Goal: Register for event/course

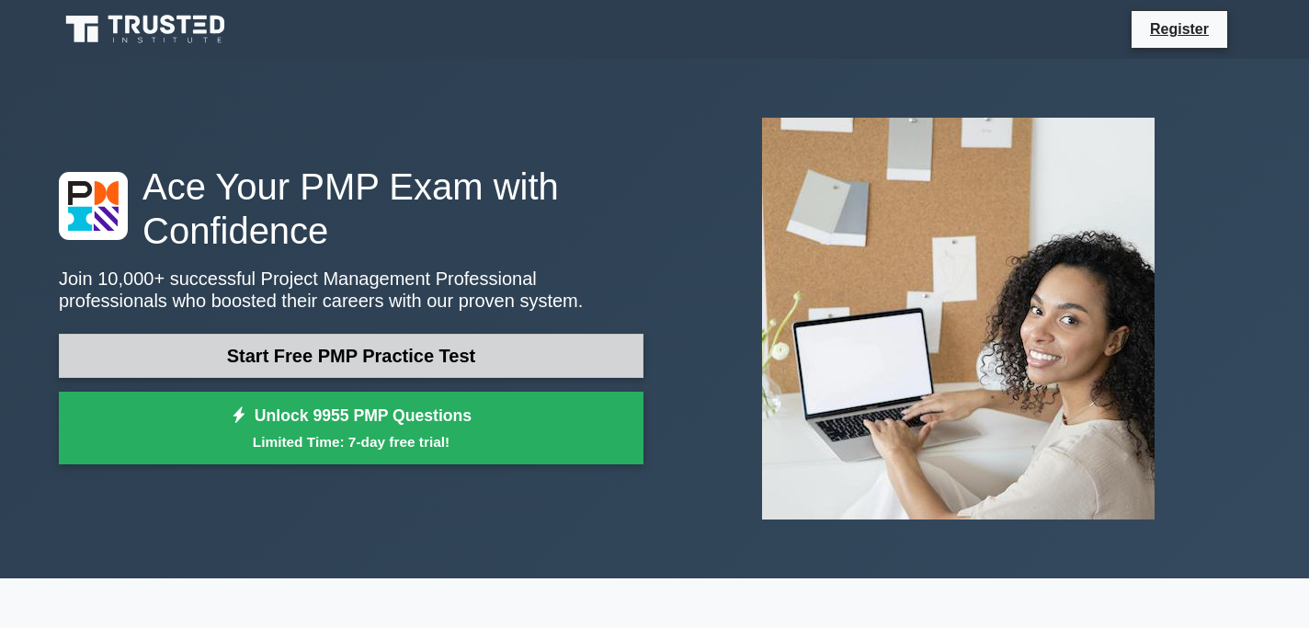
click at [314, 356] on link "Start Free PMP Practice Test" at bounding box center [351, 356] width 584 height 44
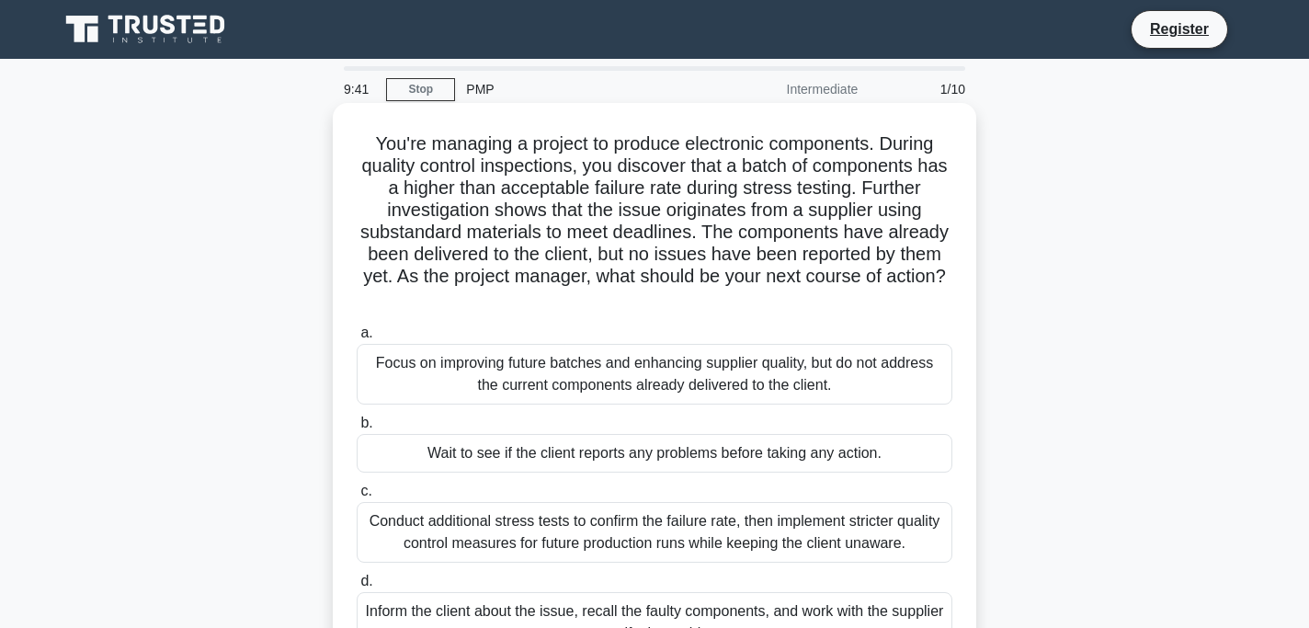
click at [525, 280] on h5 "You're managing a project to produce electronic components. During quality cont…" at bounding box center [654, 221] width 599 height 178
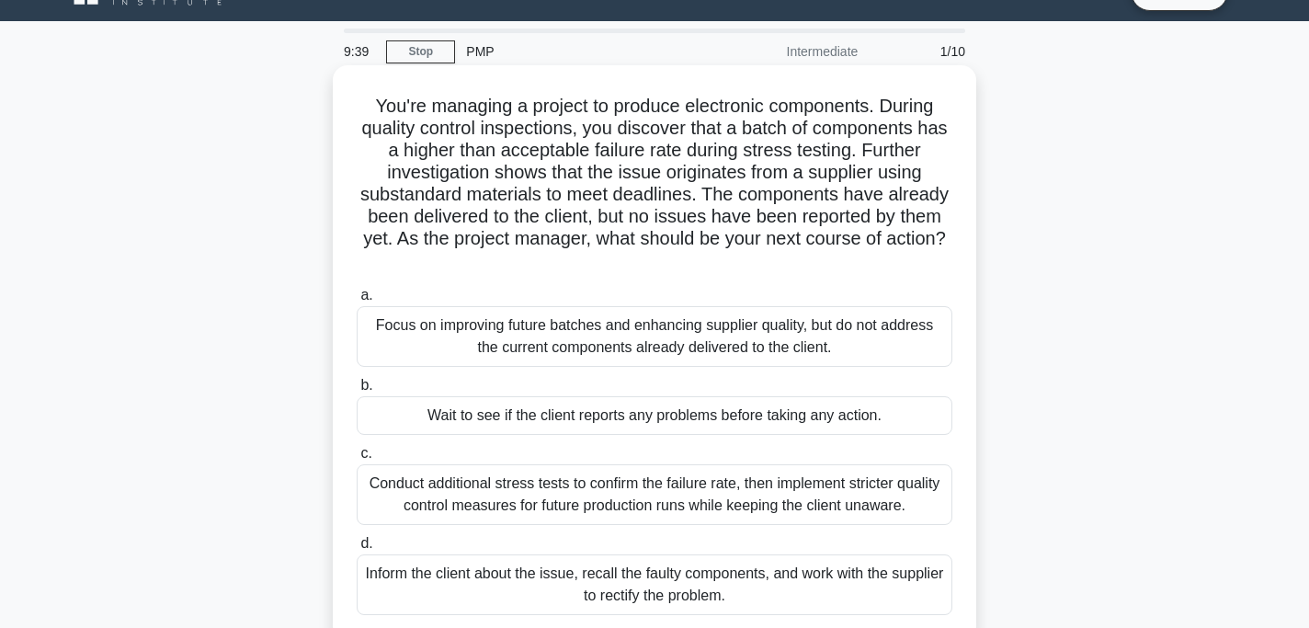
scroll to position [40, 0]
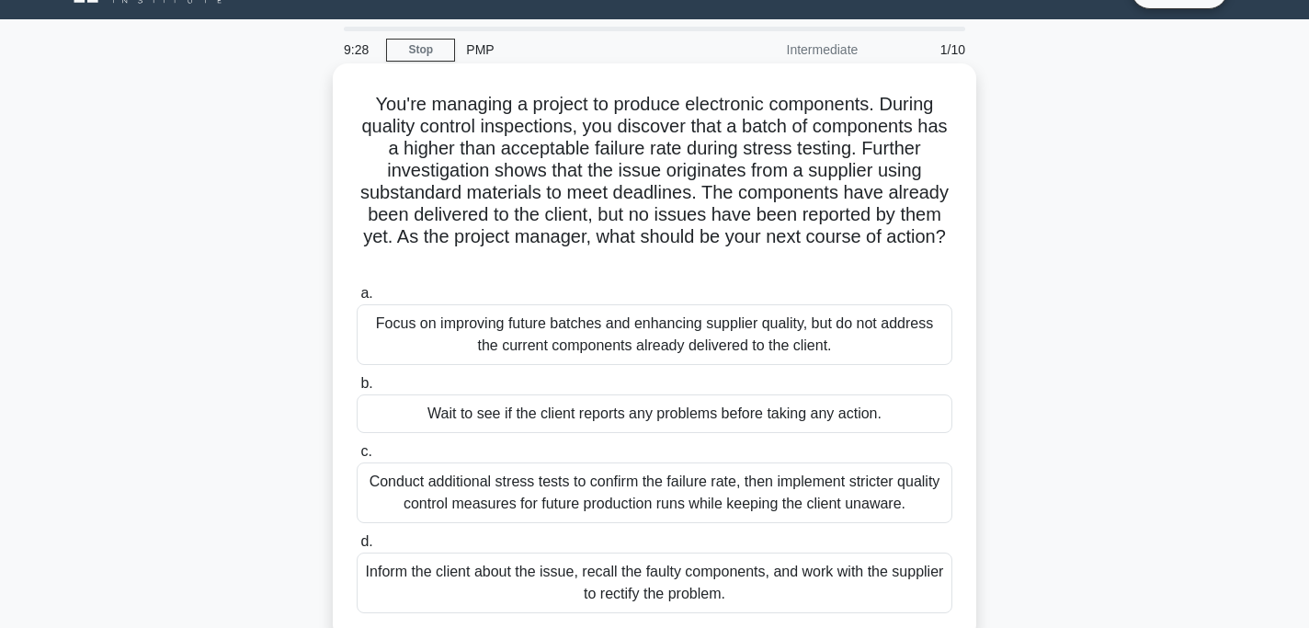
click at [518, 581] on div "Inform the client about the issue, recall the faulty components, and work with …" at bounding box center [655, 582] width 596 height 61
click at [357, 548] on input "d. Inform the client about the issue, recall the faulty components, and work wi…" at bounding box center [357, 542] width 0 height 12
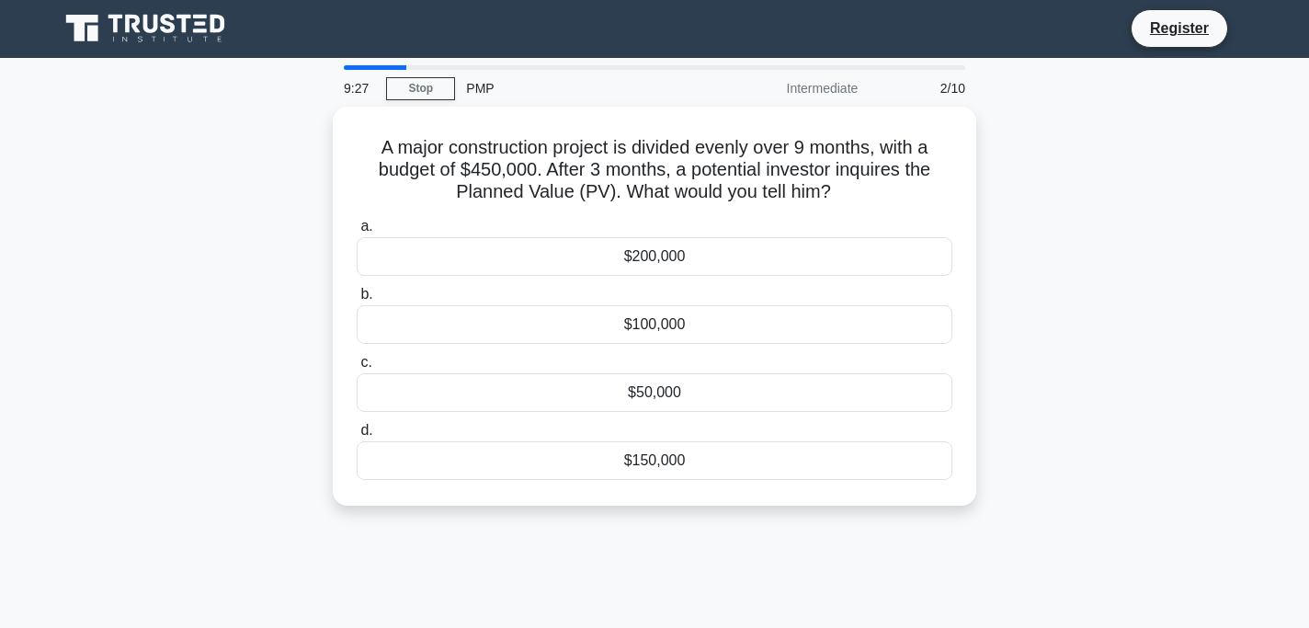
scroll to position [0, 0]
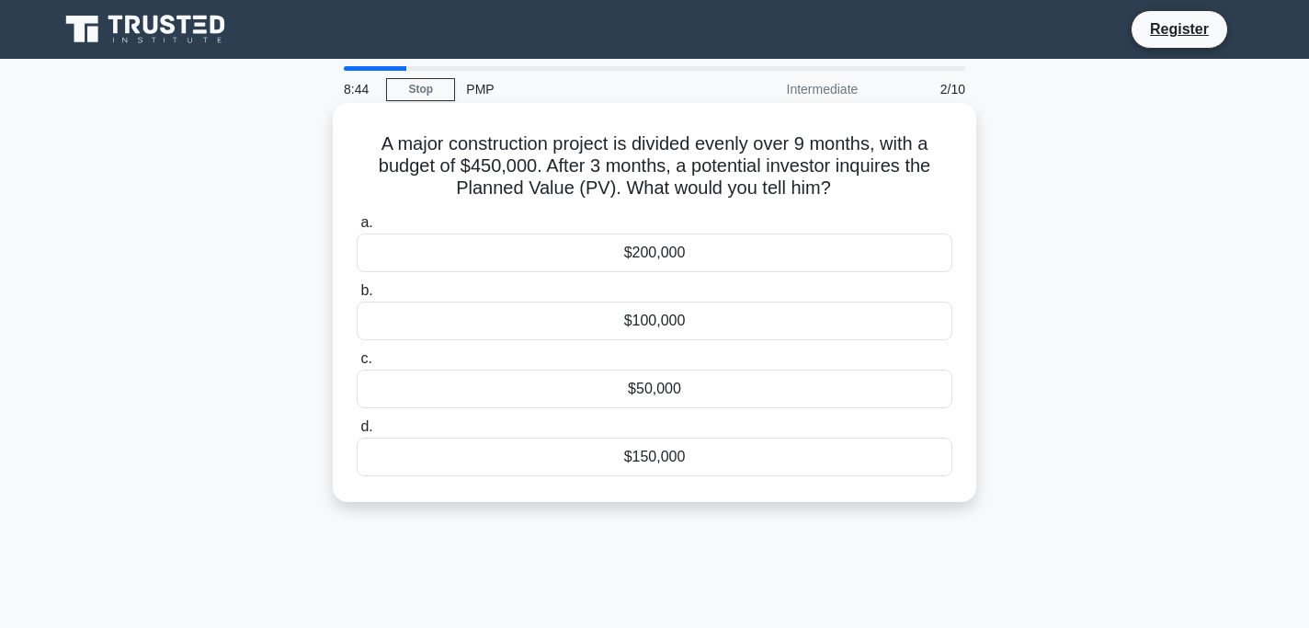
click at [697, 464] on div "$150,000" at bounding box center [655, 456] width 596 height 39
click at [357, 433] on input "d. $150,000" at bounding box center [357, 427] width 0 height 12
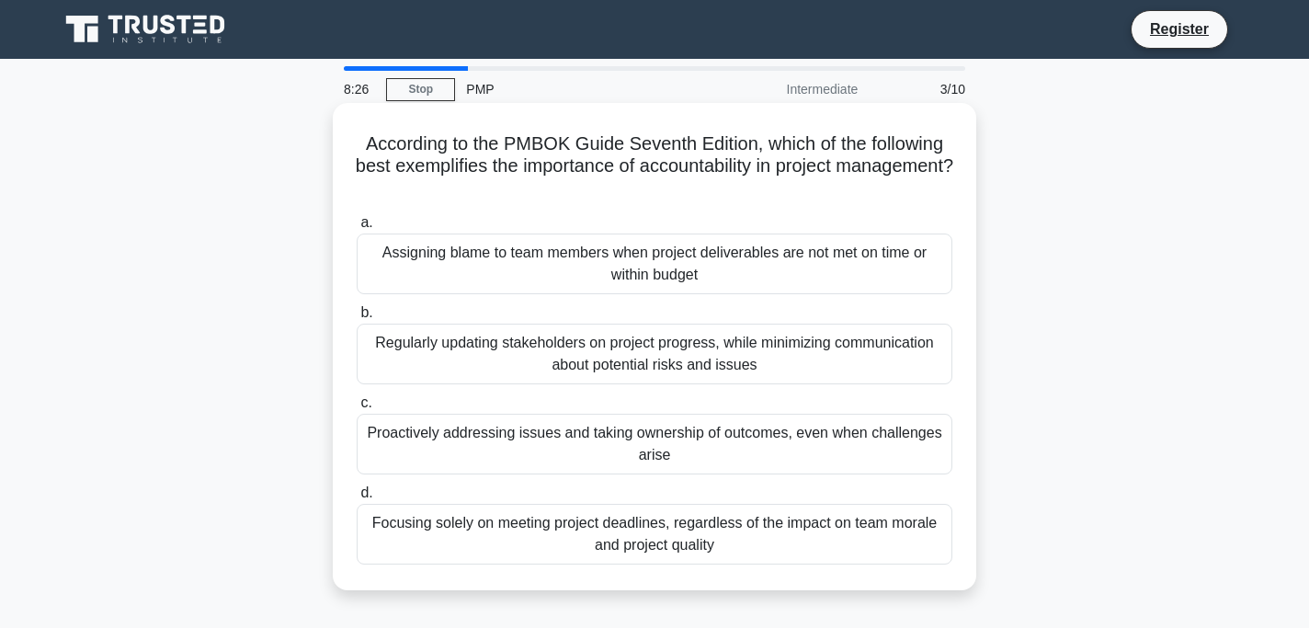
click at [695, 437] on div "Proactively addressing issues and taking ownership of outcomes, even when chall…" at bounding box center [655, 444] width 596 height 61
click at [357, 409] on input "c. Proactively addressing issues and taking ownership of outcomes, even when ch…" at bounding box center [357, 403] width 0 height 12
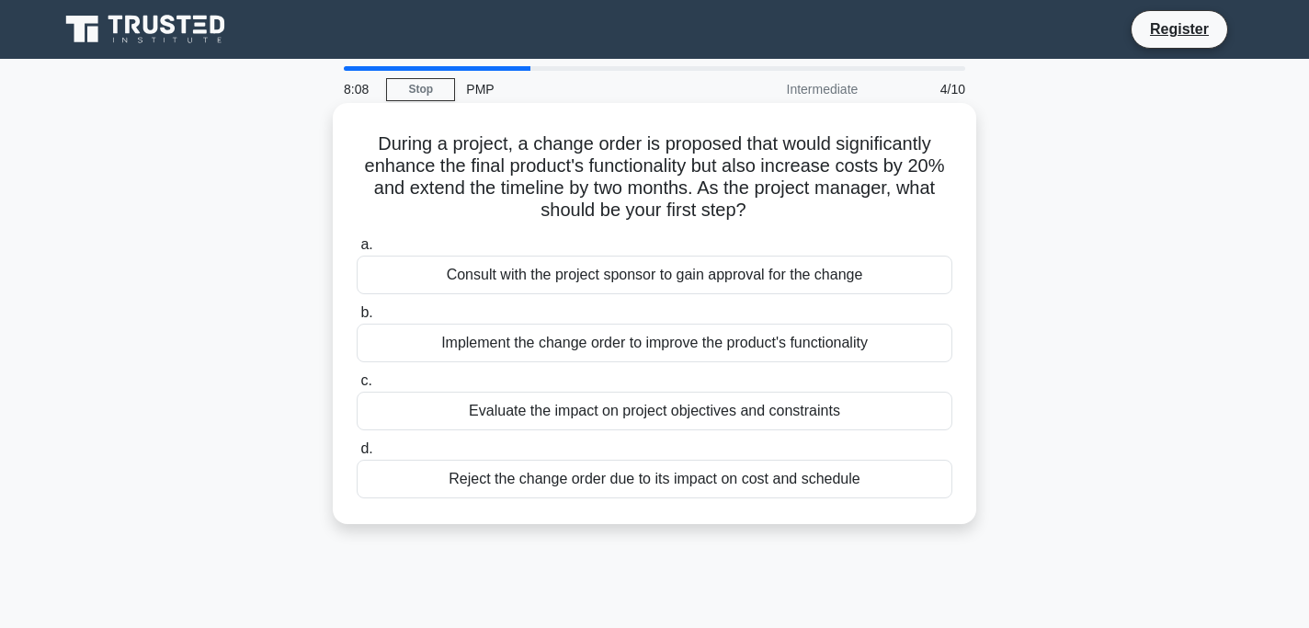
click at [669, 281] on div "Consult with the project sponsor to gain approval for the change" at bounding box center [655, 274] width 596 height 39
click at [357, 251] on input "a. Consult with the project sponsor to gain approval for the change" at bounding box center [357, 245] width 0 height 12
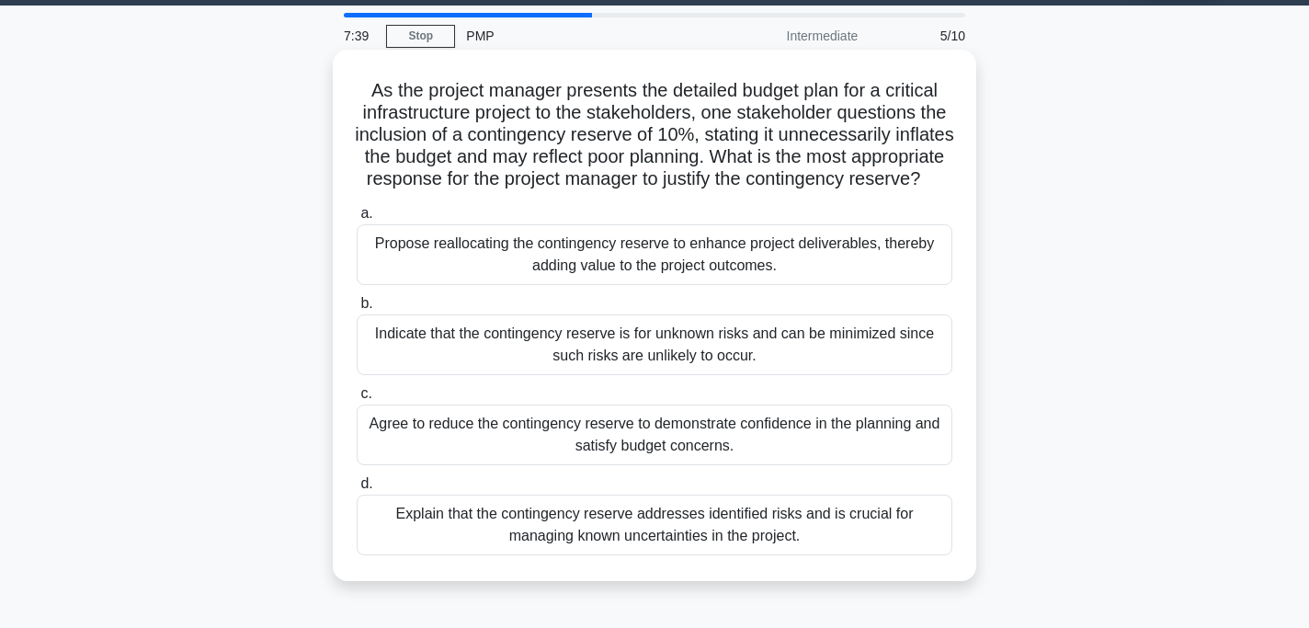
scroll to position [54, 0]
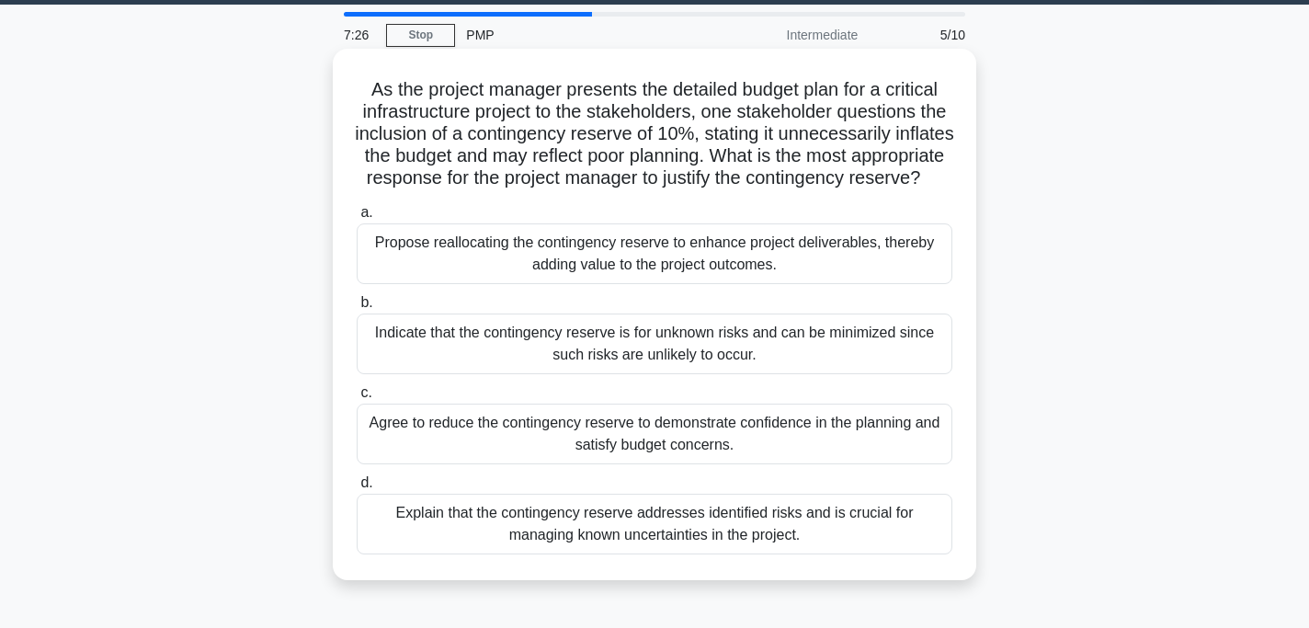
click at [694, 535] on div "Explain that the contingency reserve addresses identified risks and is crucial …" at bounding box center [655, 524] width 596 height 61
click at [357, 489] on input "d. Explain that the contingency reserve addresses identified risks and is cruci…" at bounding box center [357, 483] width 0 height 12
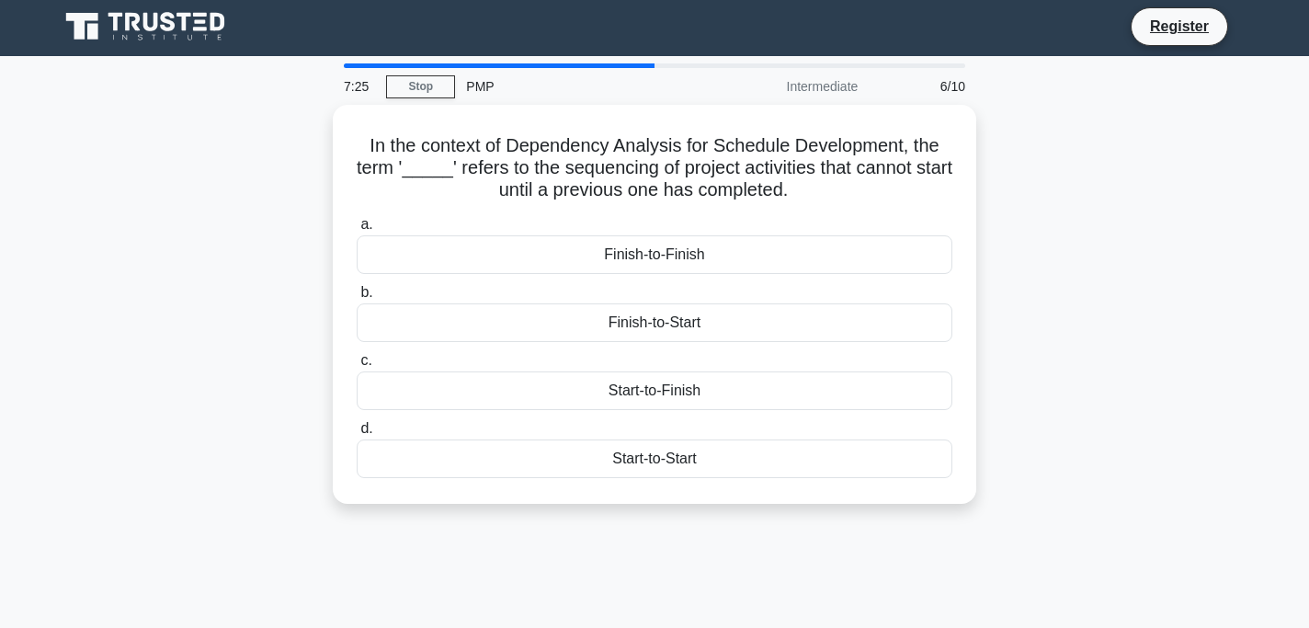
scroll to position [0, 0]
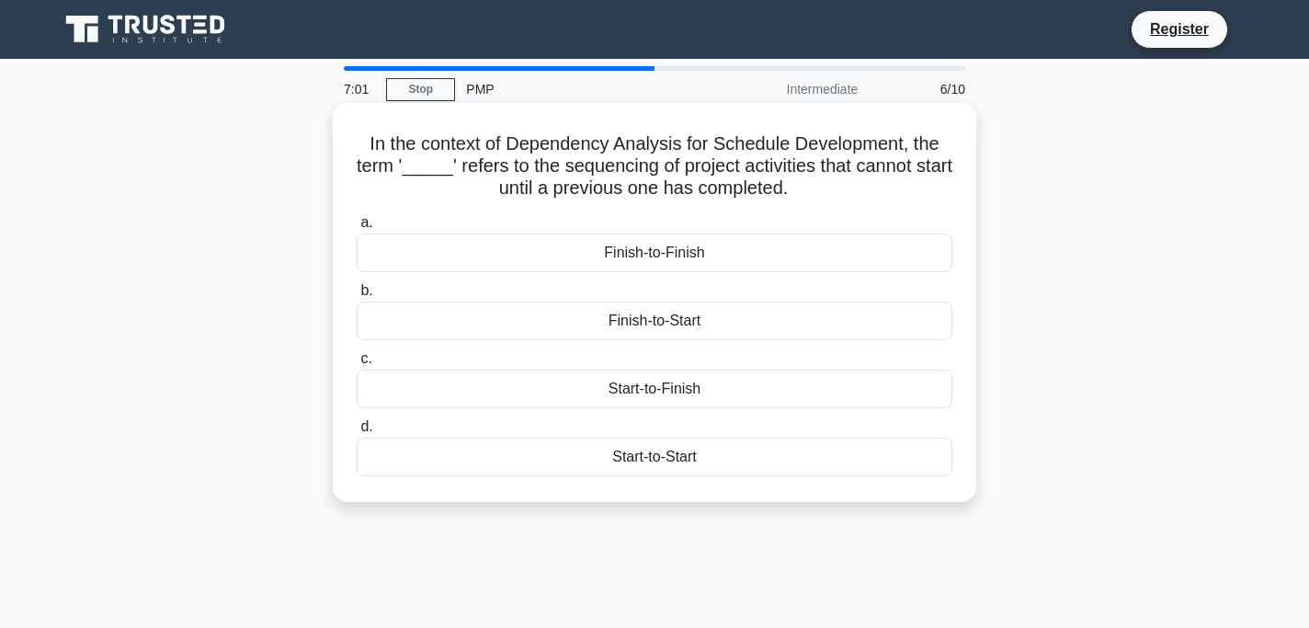
click at [663, 396] on div "Start-to-Finish" at bounding box center [655, 388] width 596 height 39
click at [357, 365] on input "c. Start-to-Finish" at bounding box center [357, 359] width 0 height 12
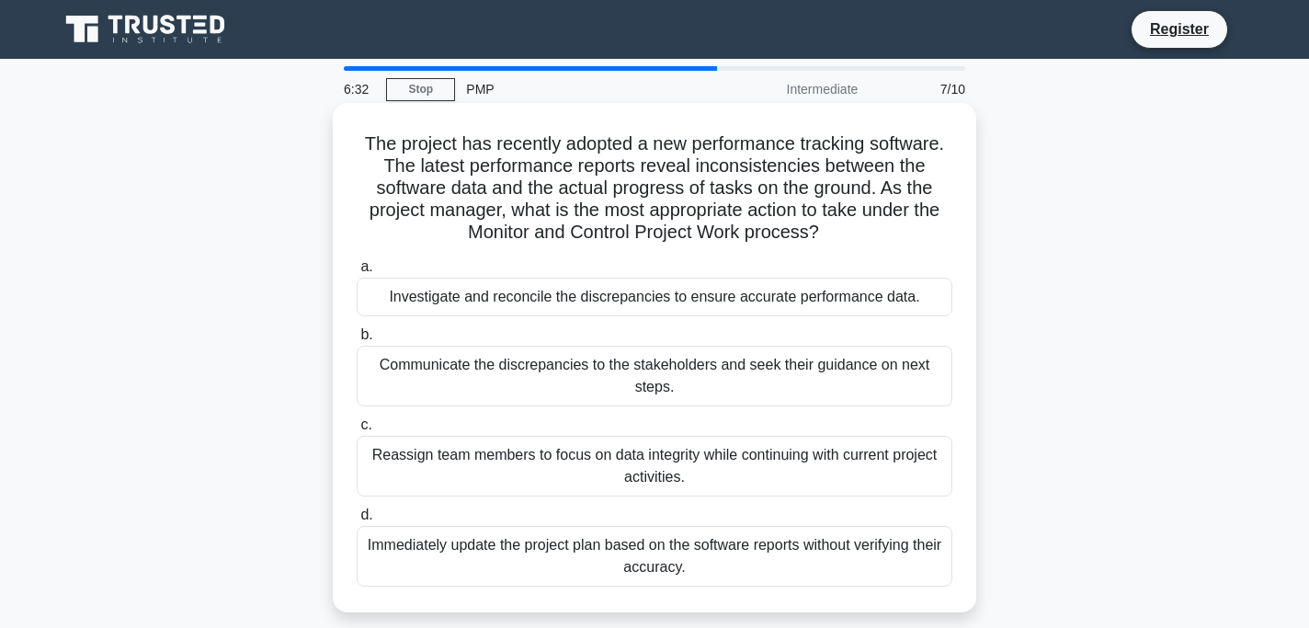
click at [659, 376] on div "Communicate the discrepancies to the stakeholders and seek their guidance on ne…" at bounding box center [655, 376] width 596 height 61
click at [357, 341] on input "b. Communicate the discrepancies to the stakeholders and seek their guidance on…" at bounding box center [357, 335] width 0 height 12
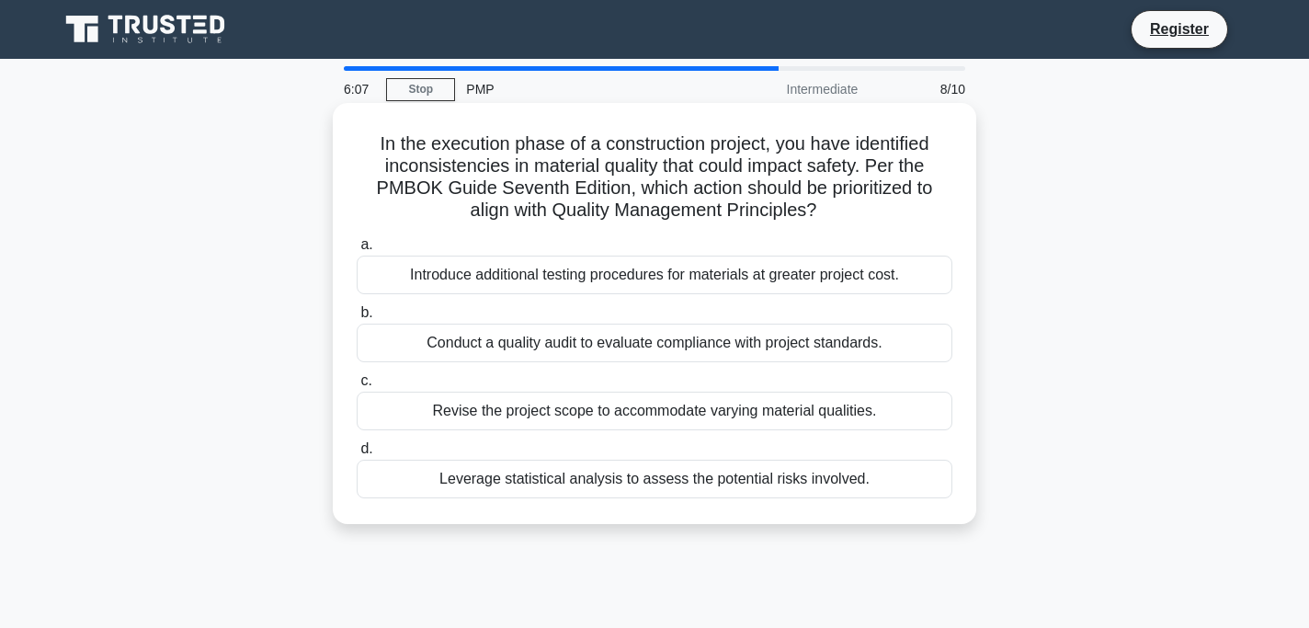
click at [664, 341] on div "Conduct a quality audit to evaluate compliance with project standards." at bounding box center [655, 342] width 596 height 39
click at [357, 319] on input "b. Conduct a quality audit to evaluate compliance with project standards." at bounding box center [357, 313] width 0 height 12
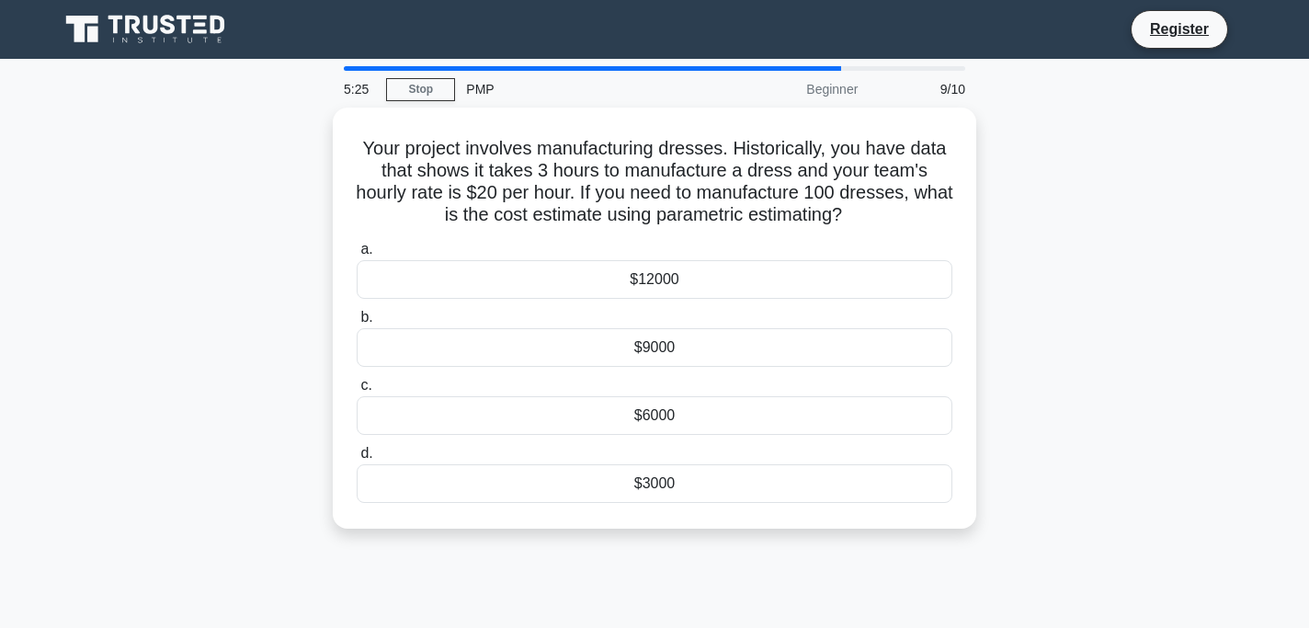
click at [664, 341] on div "$9000" at bounding box center [655, 347] width 596 height 39
click at [357, 323] on input "b. $9000" at bounding box center [357, 318] width 0 height 12
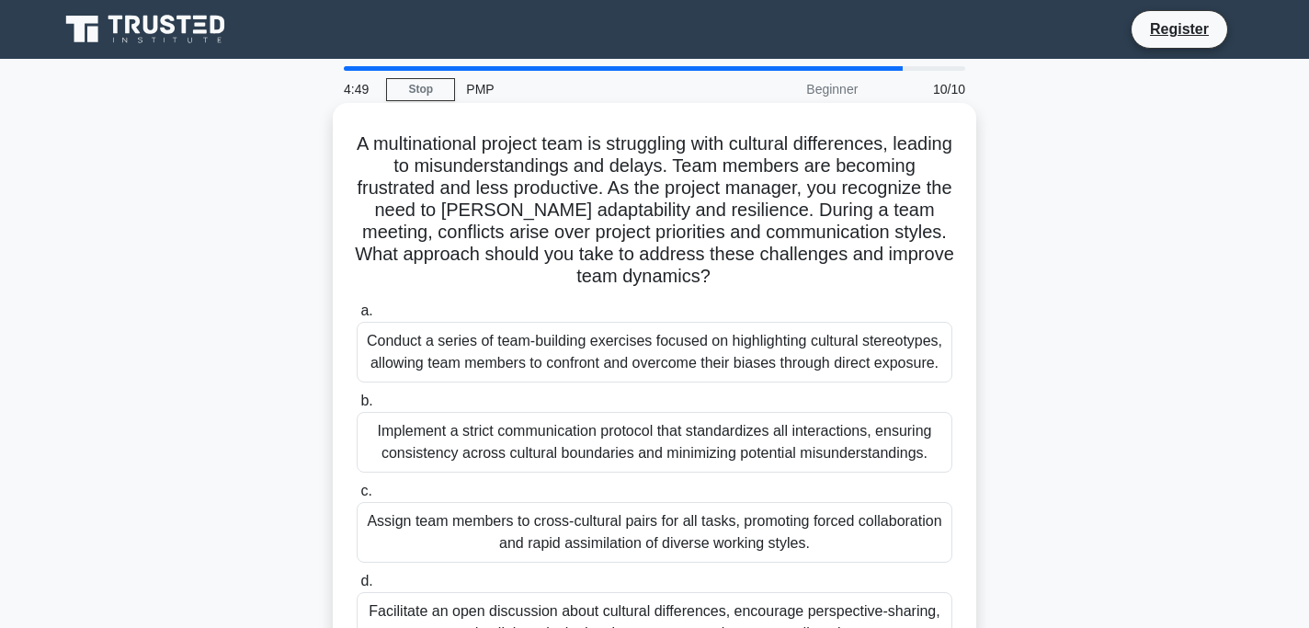
click at [538, 605] on div "Facilitate an open discussion about cultural differences, encourage perspective…" at bounding box center [655, 622] width 596 height 61
click at [357, 587] on input "d. Facilitate an open discussion about cultural differences, encourage perspect…" at bounding box center [357, 581] width 0 height 12
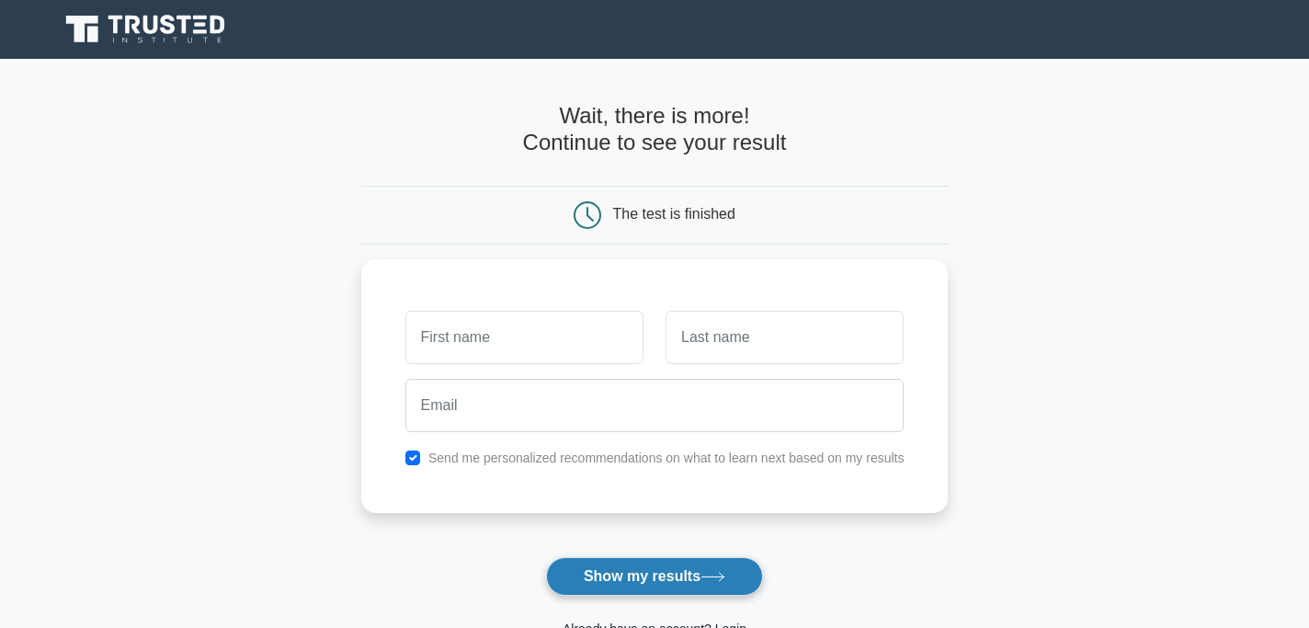
click at [620, 557] on button "Show my results" at bounding box center [654, 576] width 217 height 39
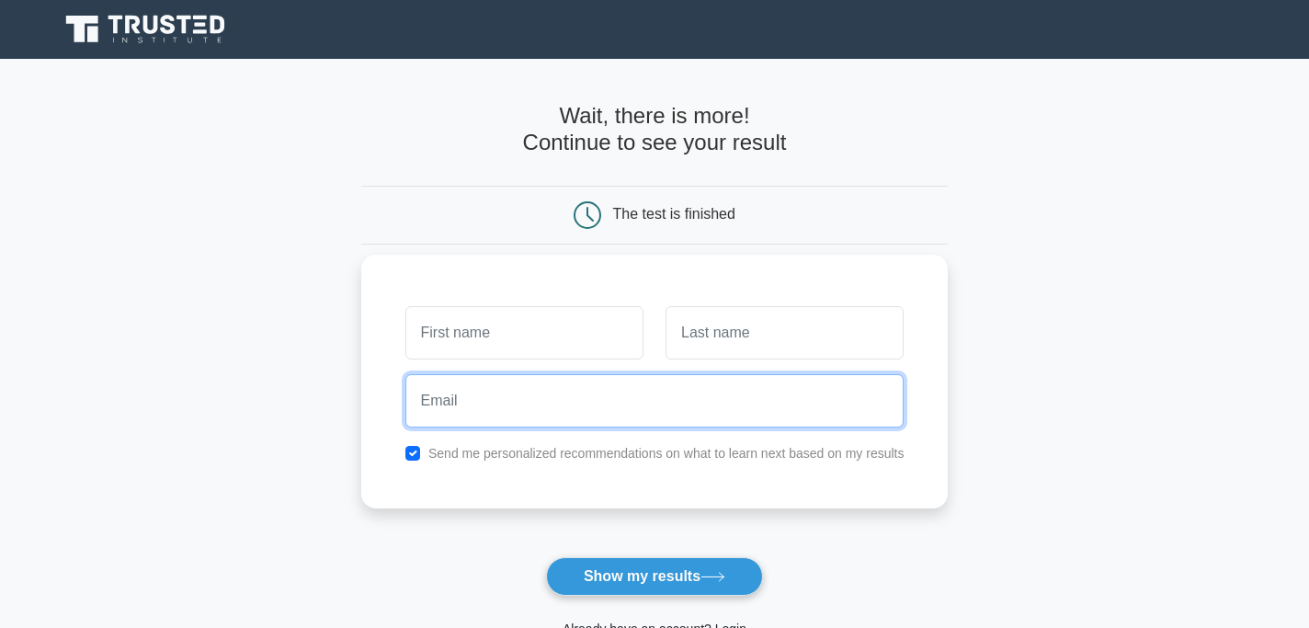
click at [453, 374] on input "email" at bounding box center [654, 400] width 499 height 53
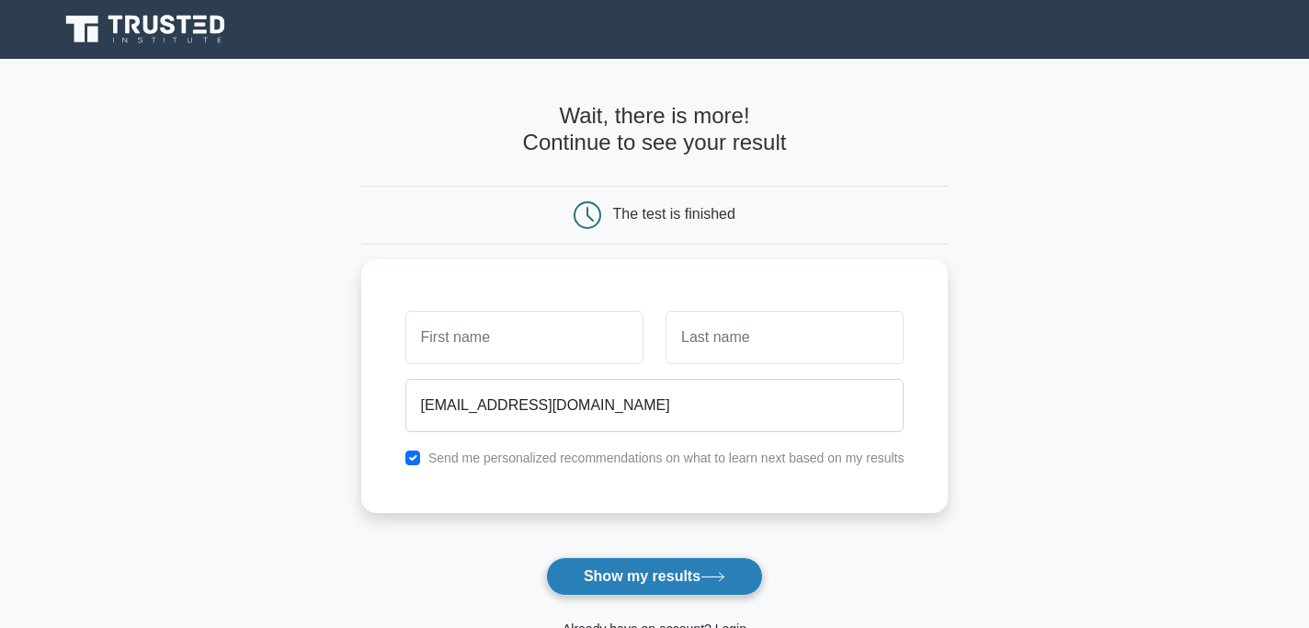
click at [619, 557] on button "Show my results" at bounding box center [654, 576] width 217 height 39
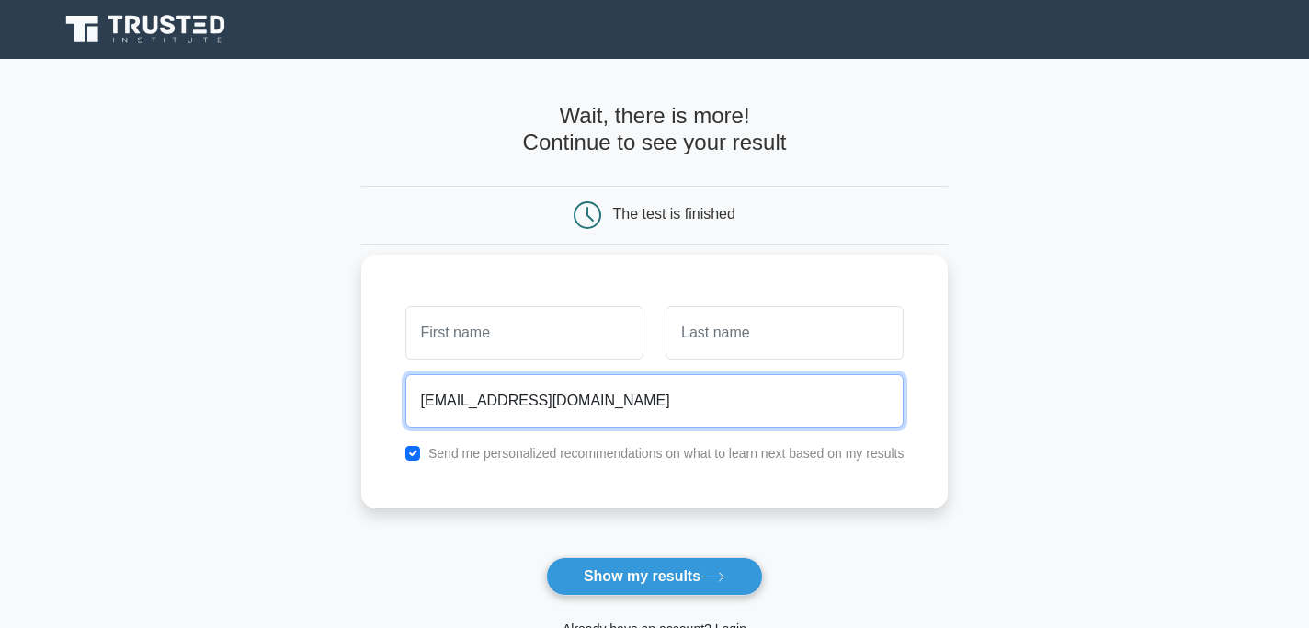
click at [584, 374] on input "murumalik@gmail.com" at bounding box center [654, 400] width 499 height 53
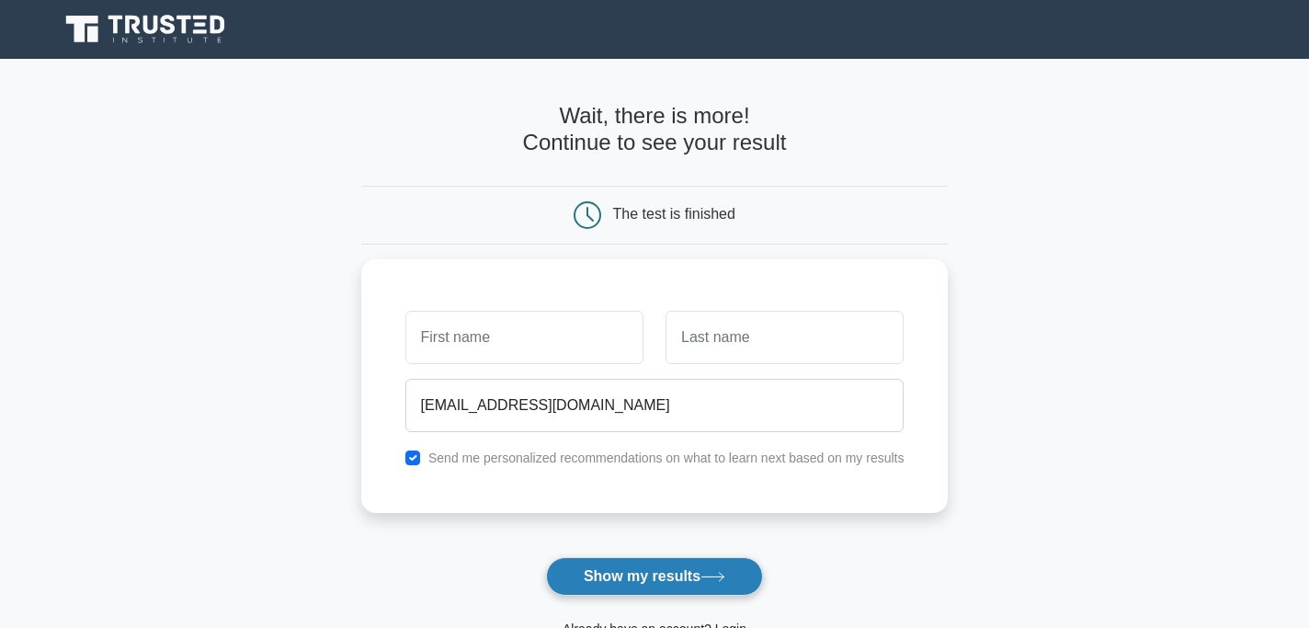
click at [747, 557] on button "Show my results" at bounding box center [654, 576] width 217 height 39
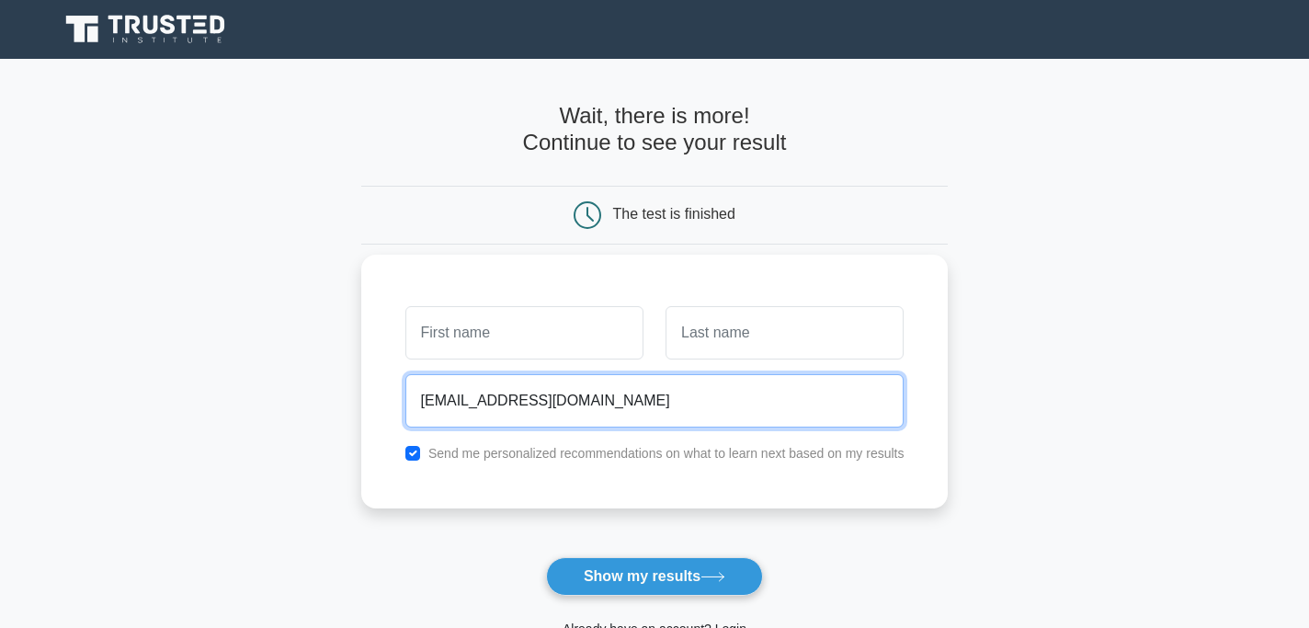
click at [641, 374] on input "murumalik@gmail.com" at bounding box center [654, 400] width 499 height 53
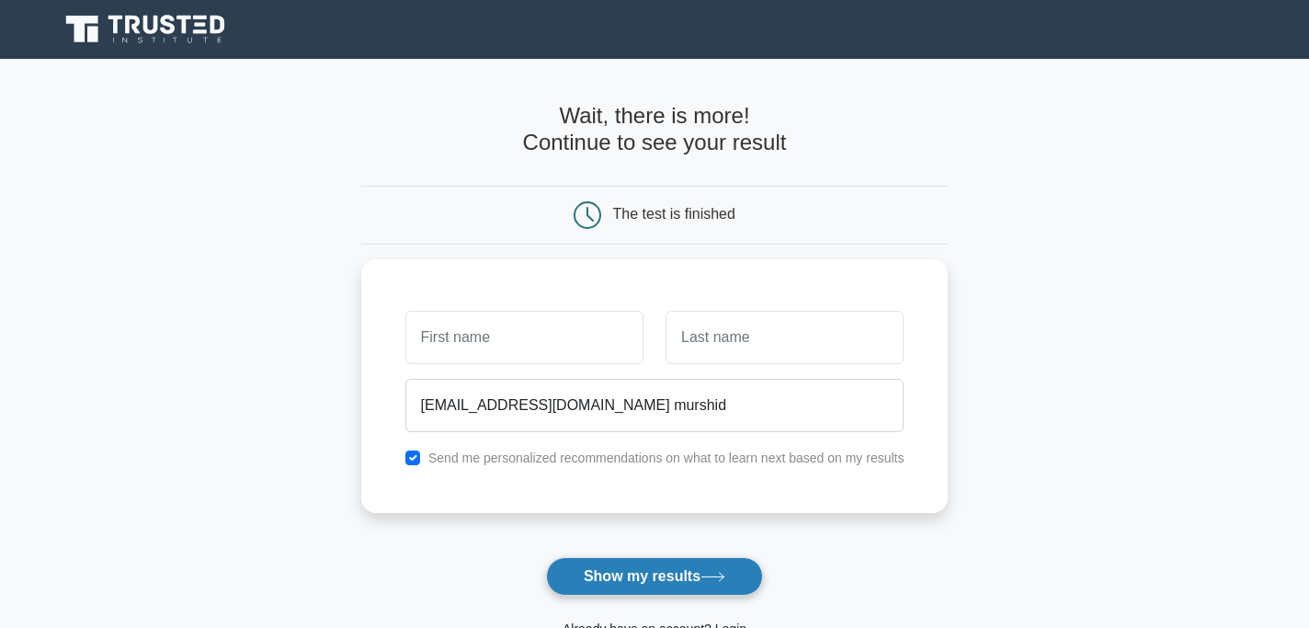
click at [663, 557] on button "Show my results" at bounding box center [654, 576] width 217 height 39
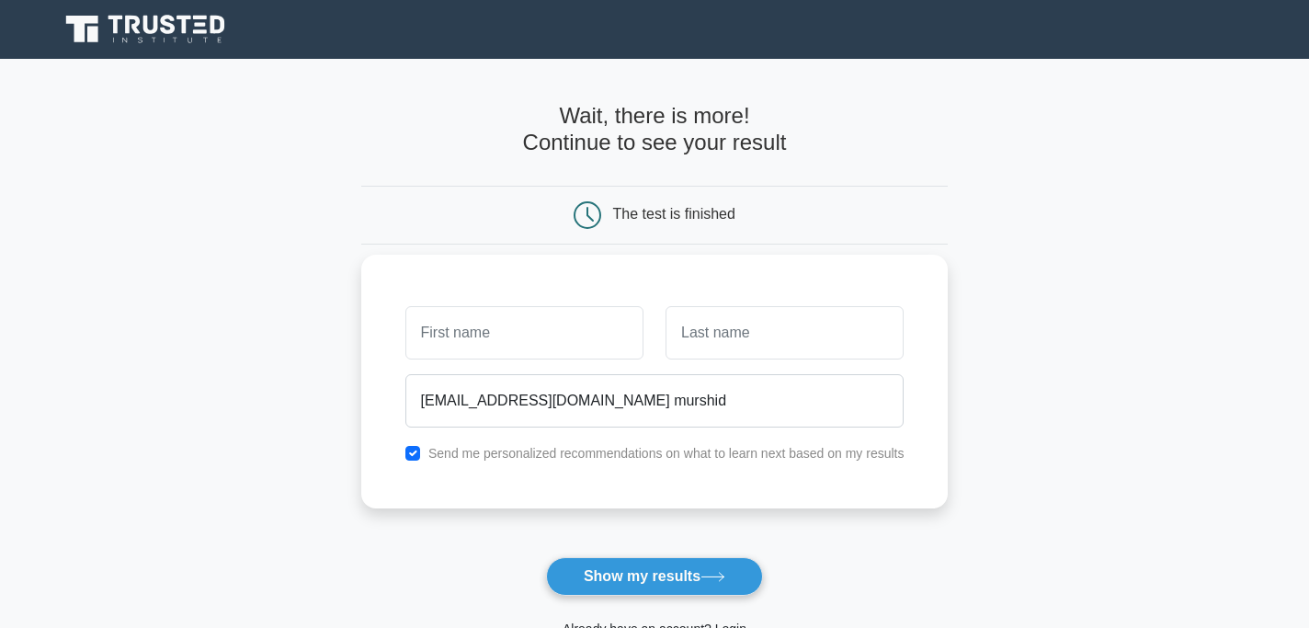
click at [491, 369] on div "murumalik@gmail.com murshid Send me personalized recommendations on what to lea…" at bounding box center [654, 382] width 587 height 254
click at [491, 367] on div "murumalik@gmail.com murshid Send me personalized recommendations on what to lea…" at bounding box center [654, 382] width 587 height 254
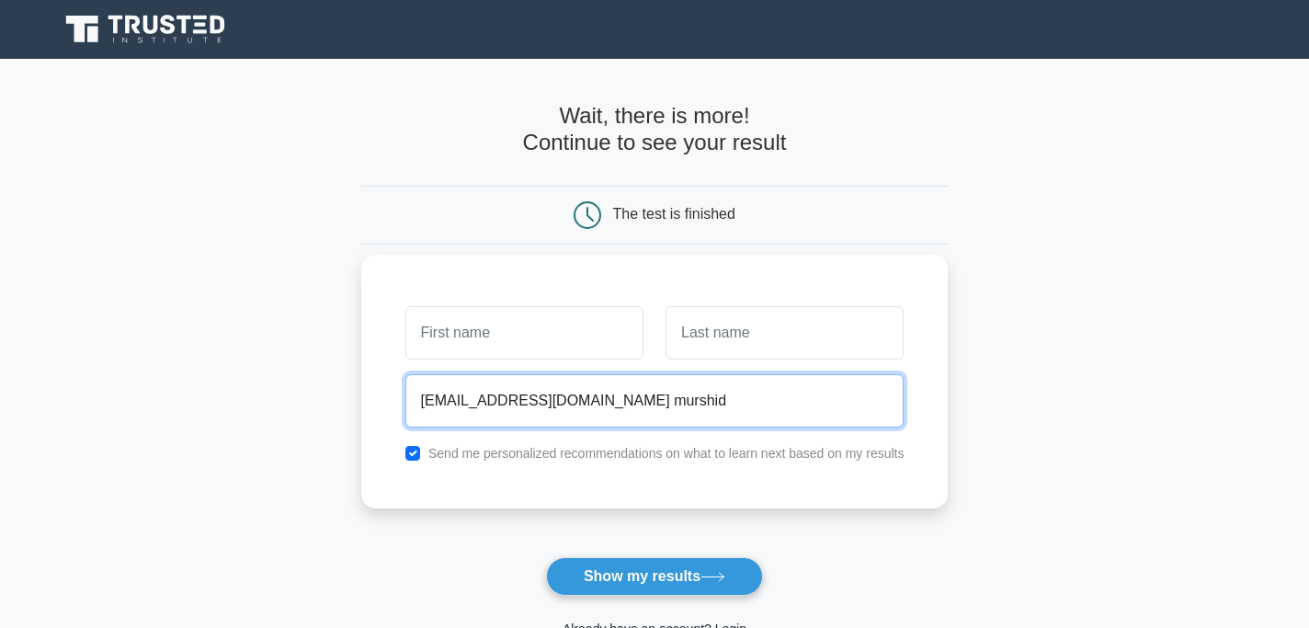
click at [607, 374] on input "murumalik@gmail.com murshid" at bounding box center [654, 400] width 499 height 53
type input "[EMAIL_ADDRESS][DOMAIN_NAME]"
click at [546, 557] on button "Show my results" at bounding box center [654, 576] width 217 height 39
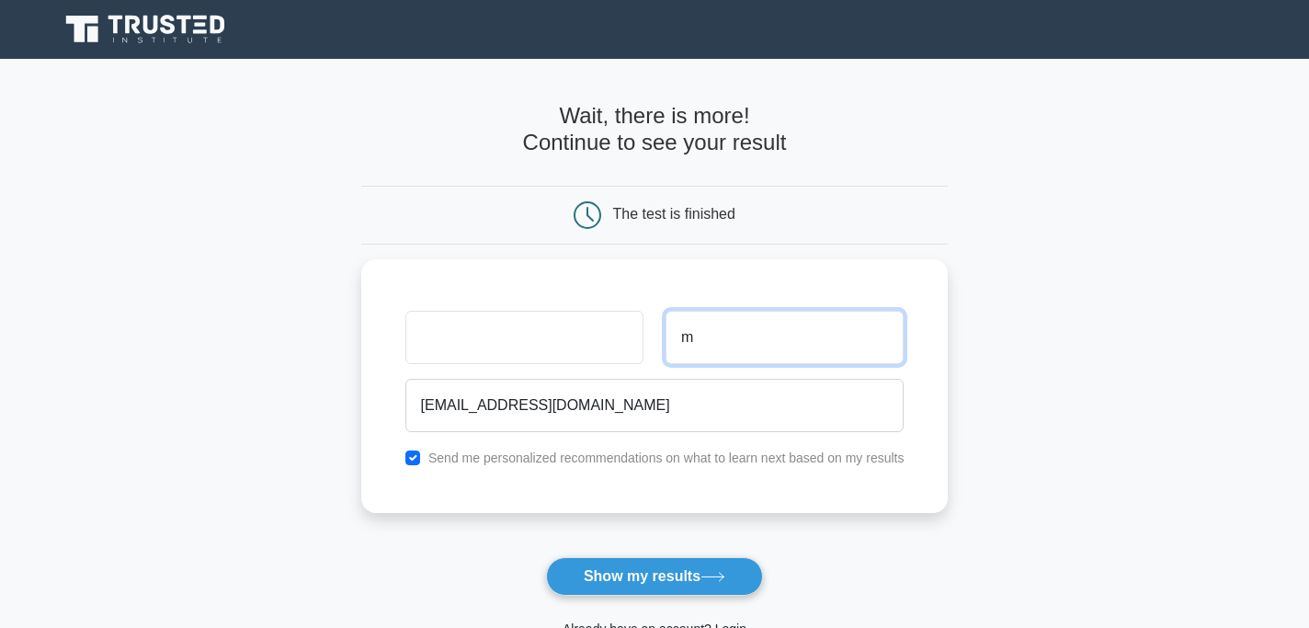
type input "m"
click at [764, 418] on form "Wait, there is more! Continue to see your result The test is finished m" at bounding box center [654, 389] width 587 height 573
click at [823, 374] on form "Wait, there is more! Continue to see your result The test is finished m" at bounding box center [654, 389] width 587 height 573
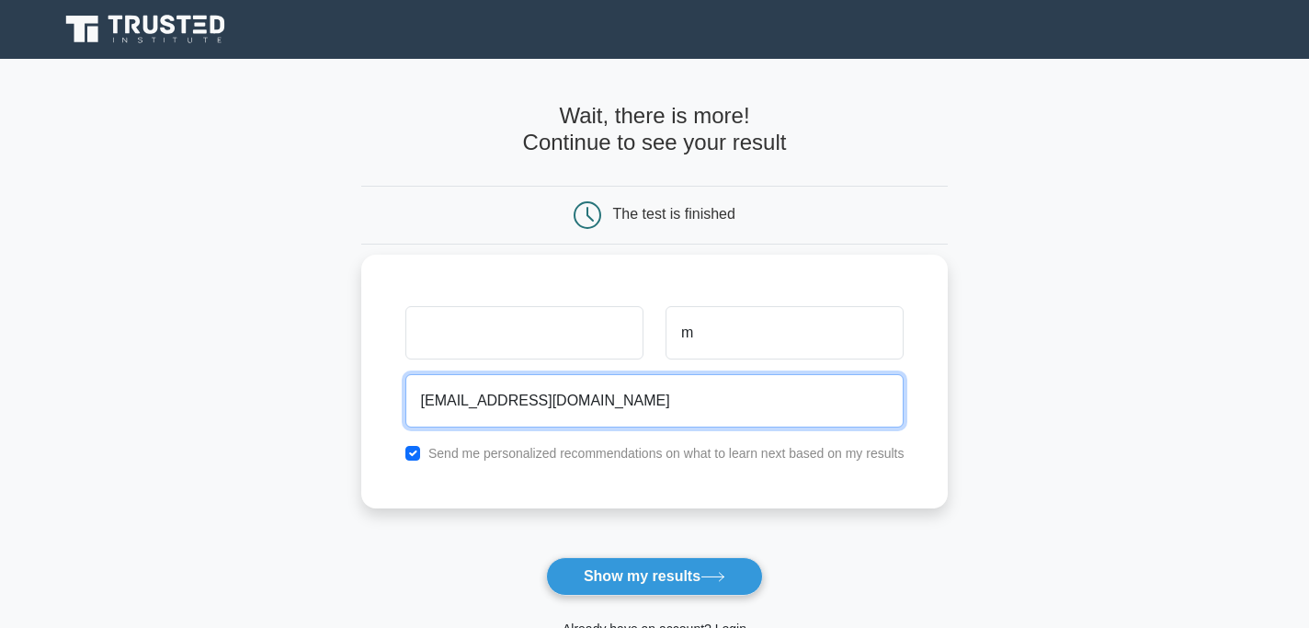
click at [841, 374] on input "[EMAIL_ADDRESS][DOMAIN_NAME]" at bounding box center [654, 400] width 499 height 53
click at [865, 374] on input "[EMAIL_ADDRESS][DOMAIN_NAME]" at bounding box center [654, 400] width 499 height 53
click at [866, 374] on input "[EMAIL_ADDRESS][DOMAIN_NAME]" at bounding box center [654, 400] width 499 height 53
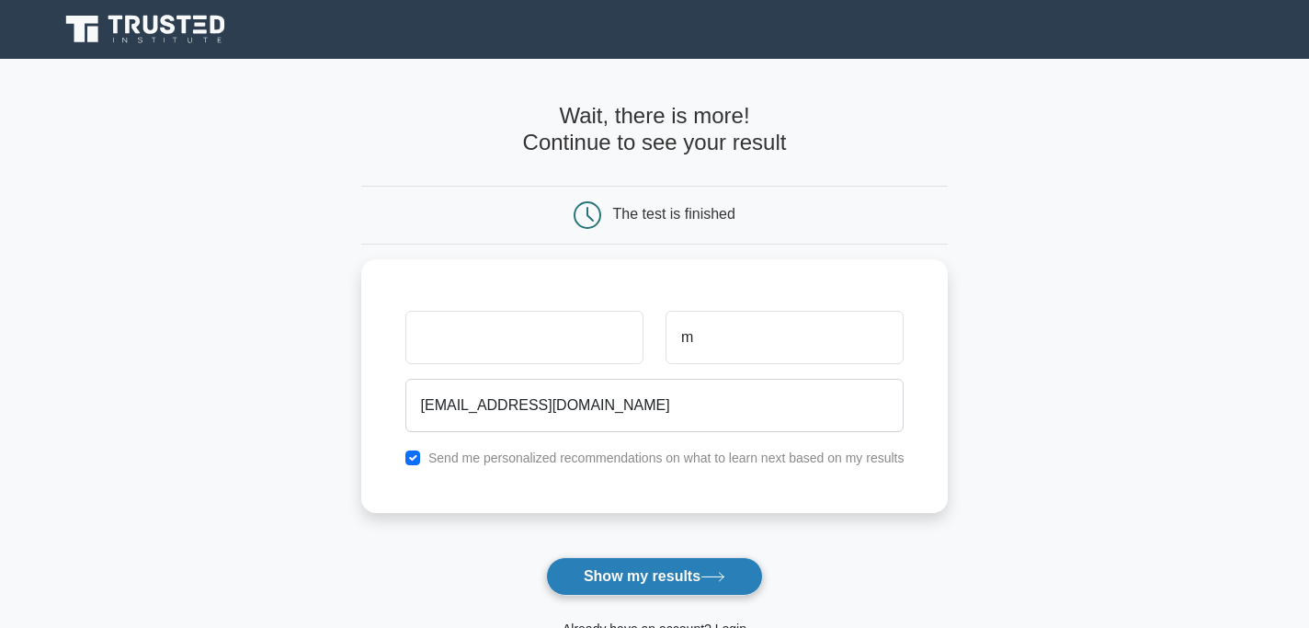
click at [718, 557] on button "Show my results" at bounding box center [654, 576] width 217 height 39
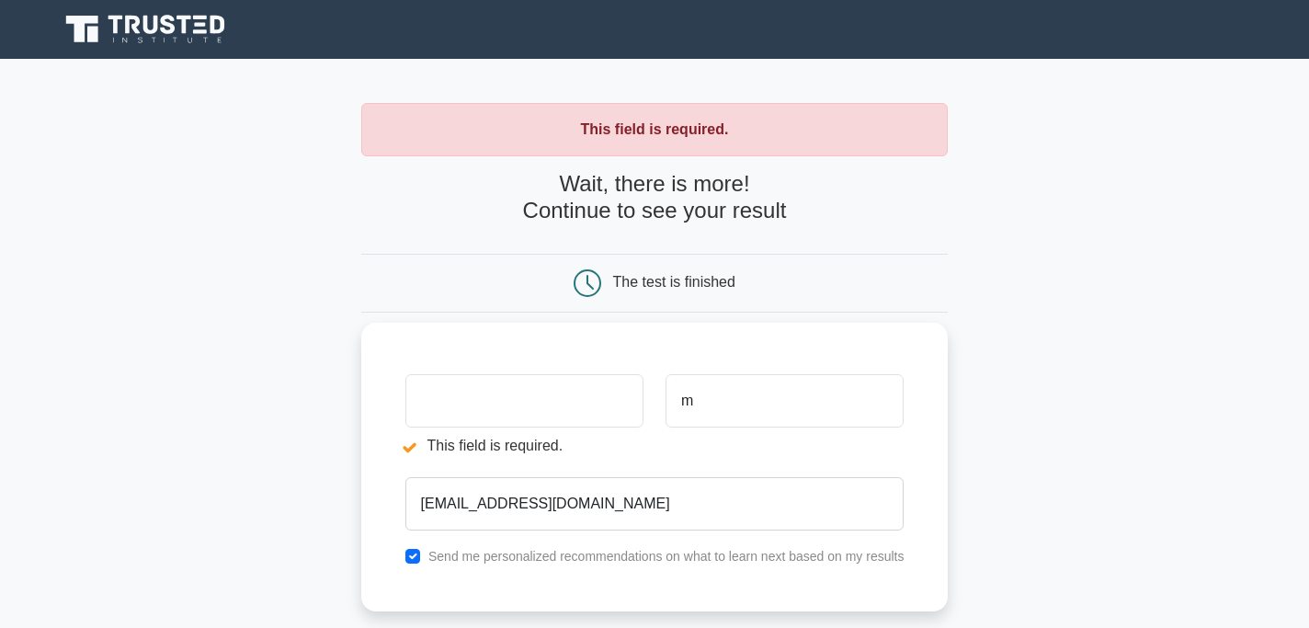
click at [535, 338] on div "This field is required. m murumalik@gmail.com Send me personalized recommendati…" at bounding box center [654, 467] width 587 height 289
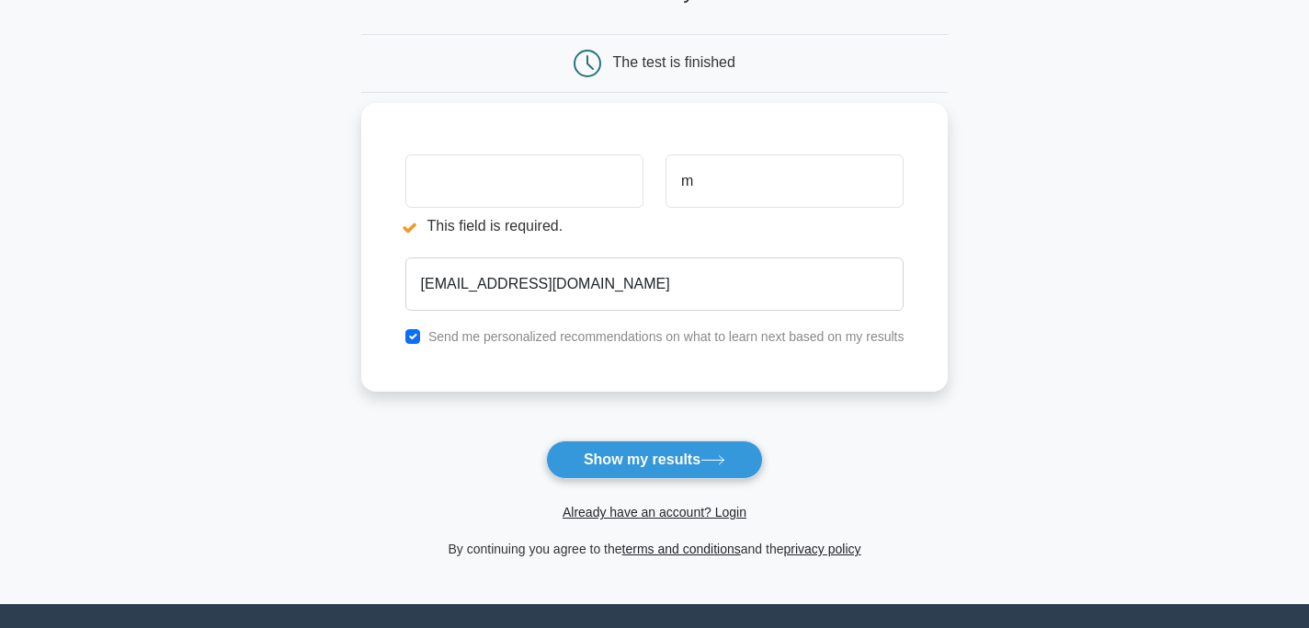
scroll to position [228, 0]
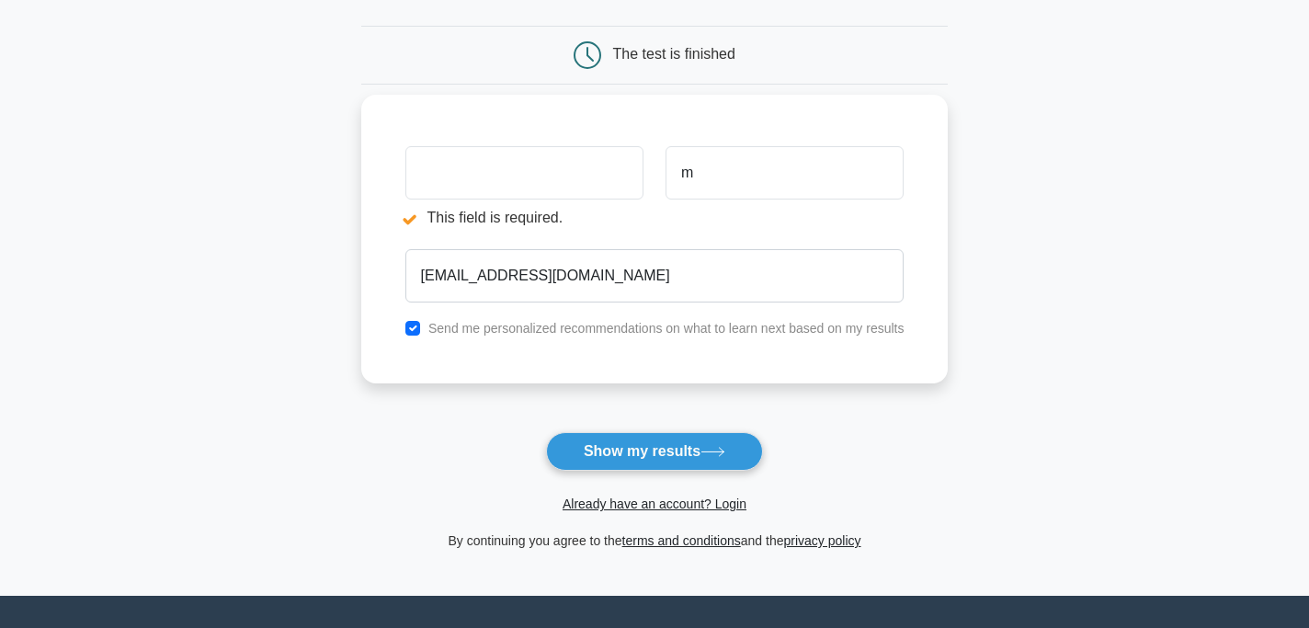
click at [863, 235] on div "This field is required. m murumalik@gmail.com Send me personalized recommendati…" at bounding box center [654, 239] width 587 height 289
click at [858, 235] on div "This field is required. m murumalik@gmail.com Send me personalized recommendati…" at bounding box center [654, 239] width 587 height 289
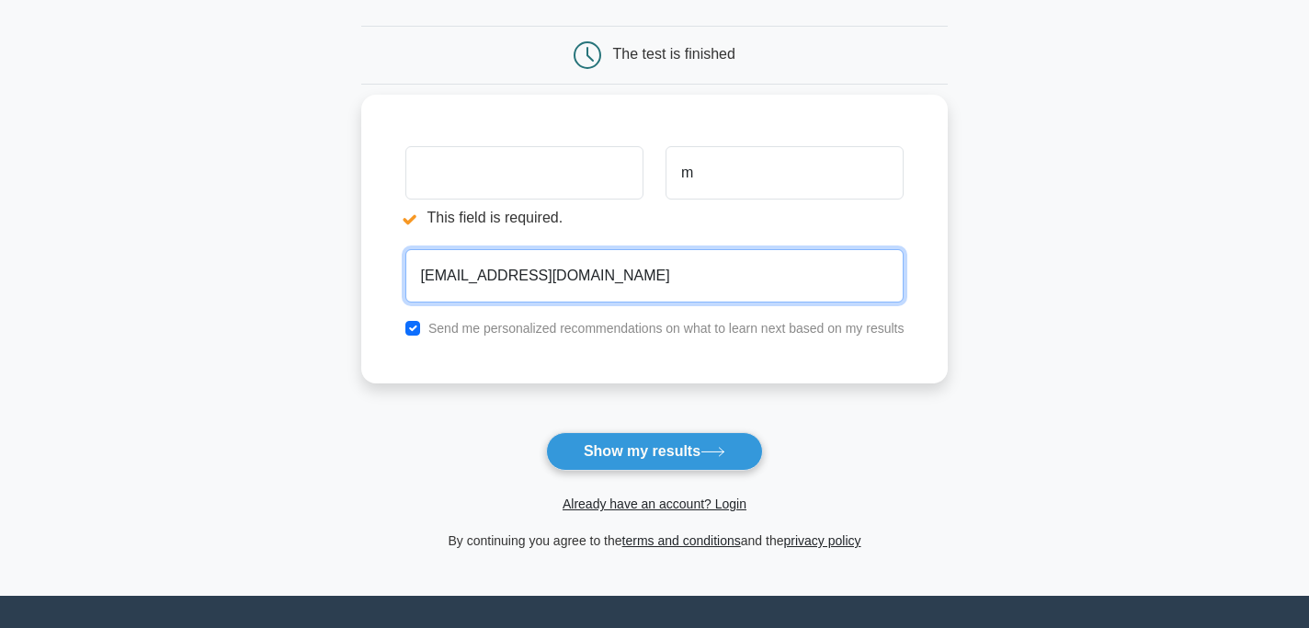
click at [786, 249] on input "murumalik@gmail.com" at bounding box center [654, 275] width 499 height 53
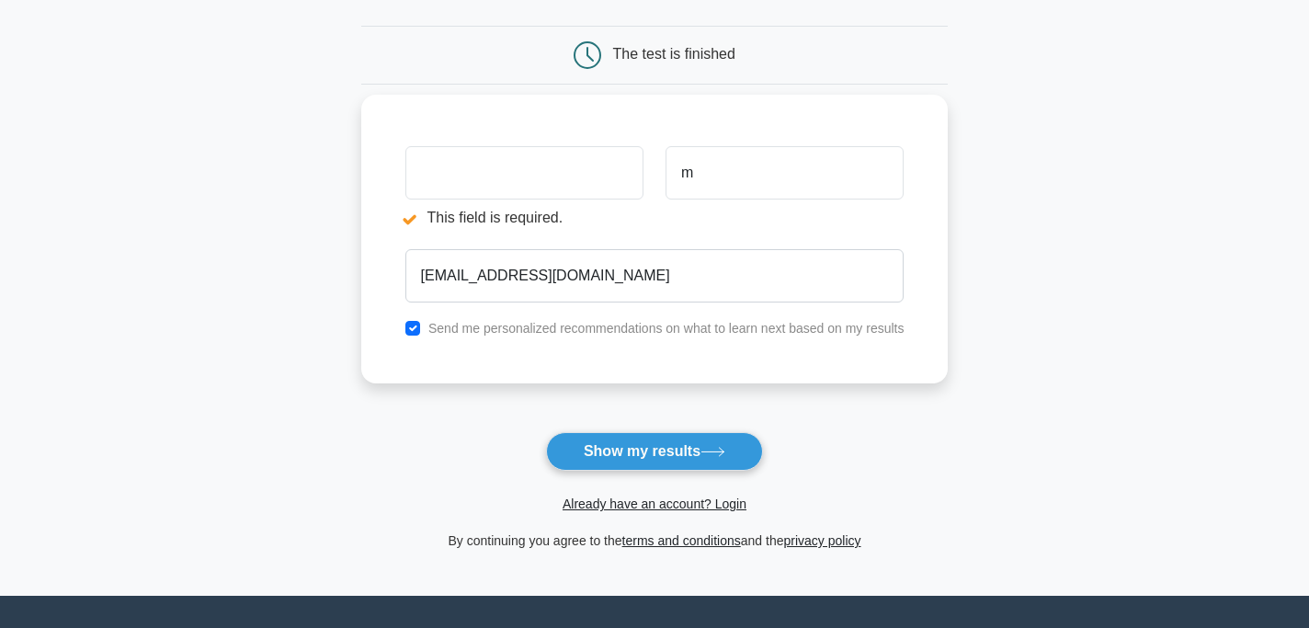
click at [546, 432] on button "Show my results" at bounding box center [654, 451] width 217 height 39
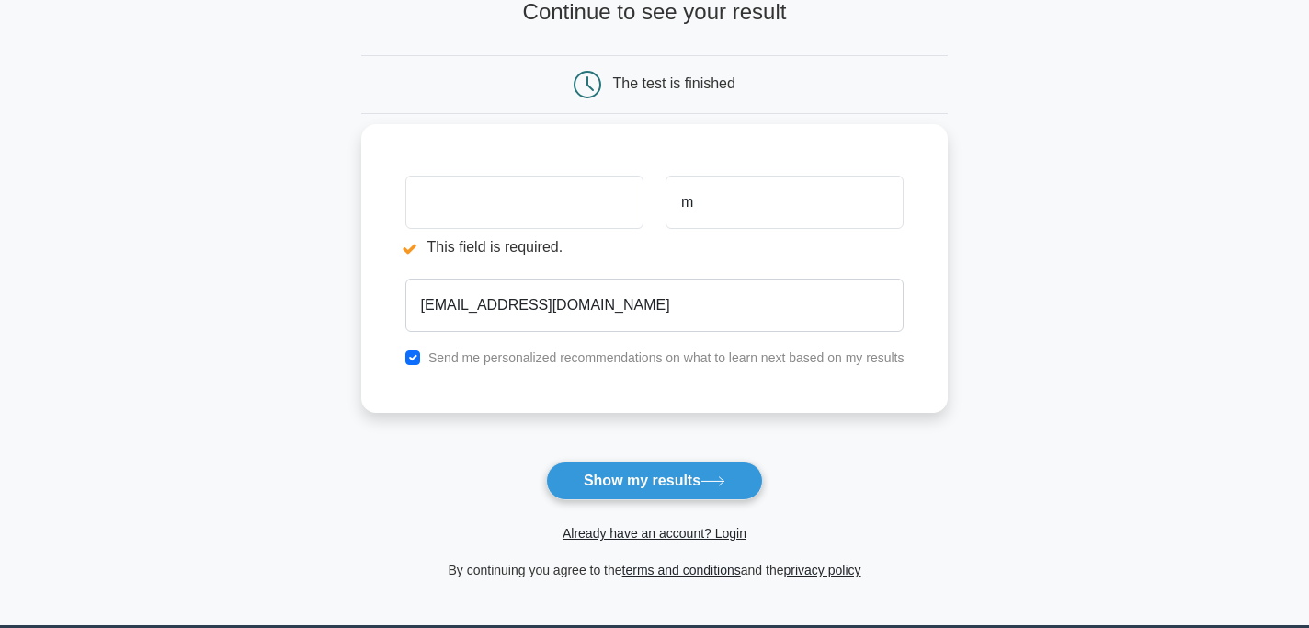
scroll to position [263, 0]
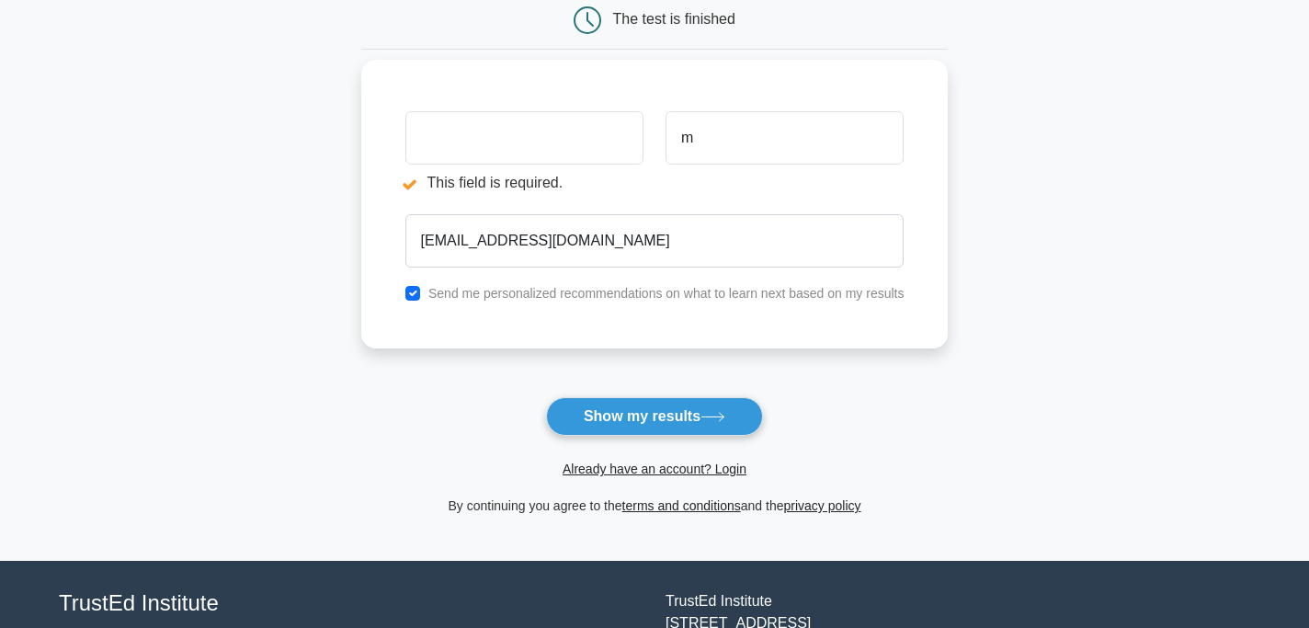
click at [517, 85] on div "This field is required. m murumalik@gmail.com Send me personalized recommendati…" at bounding box center [654, 204] width 587 height 289
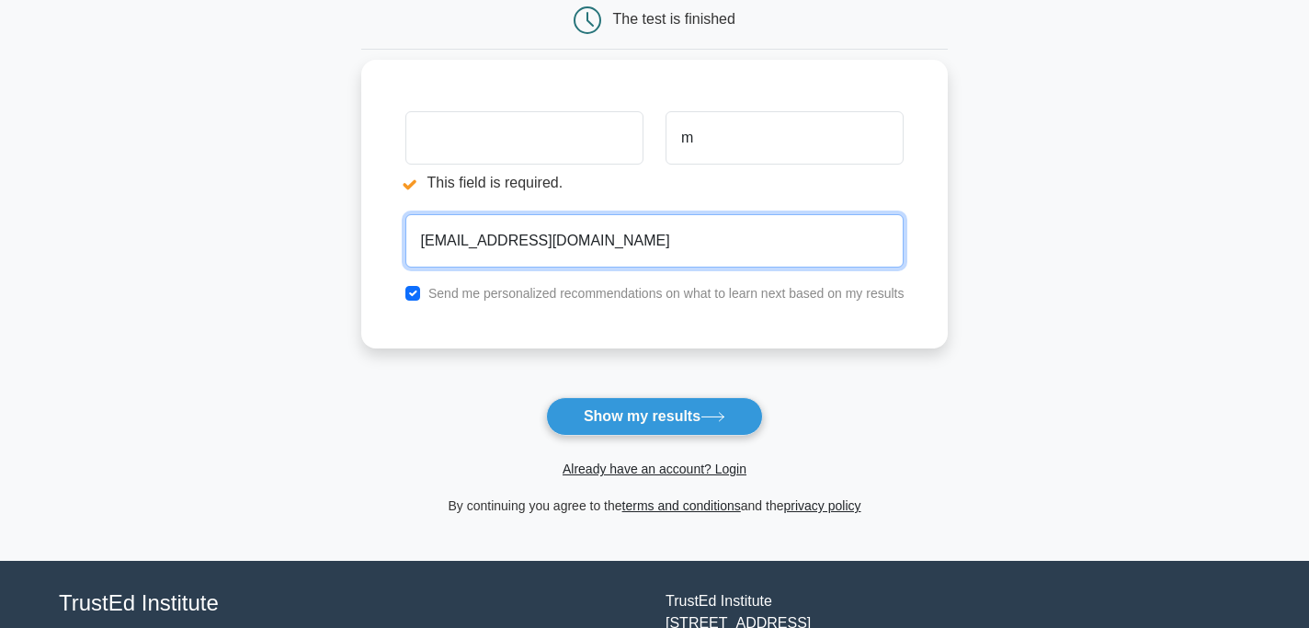
click at [539, 214] on input "[EMAIL_ADDRESS][DOMAIN_NAME]" at bounding box center [654, 240] width 499 height 53
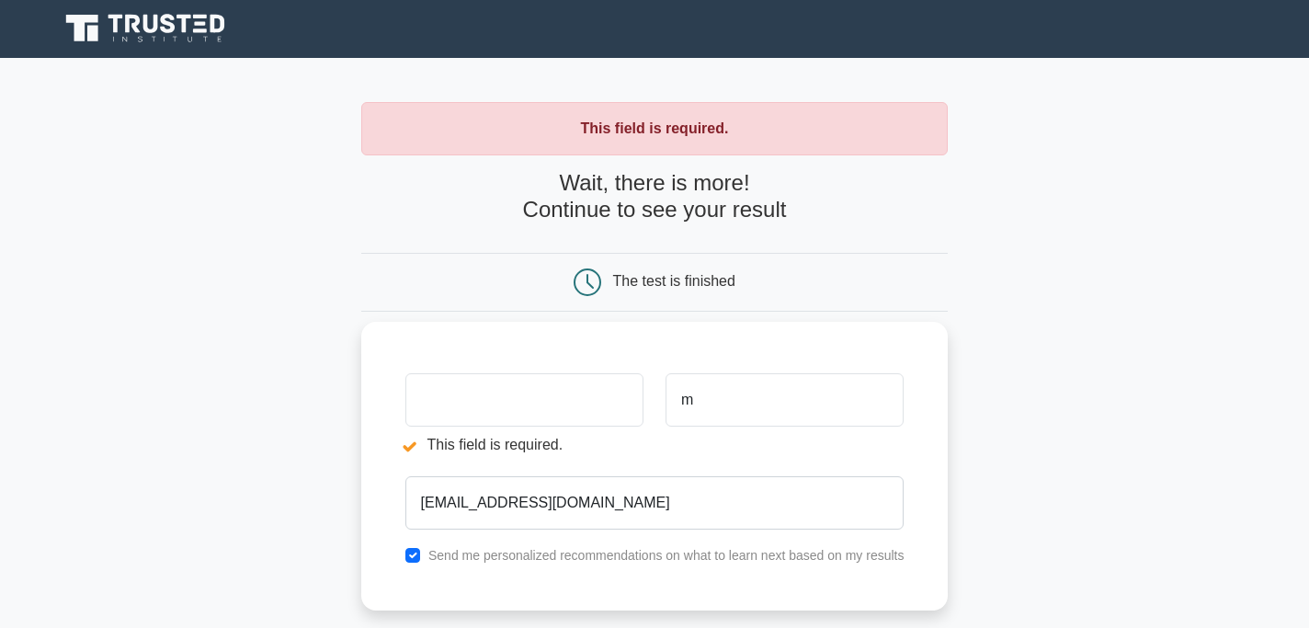
scroll to position [0, 0]
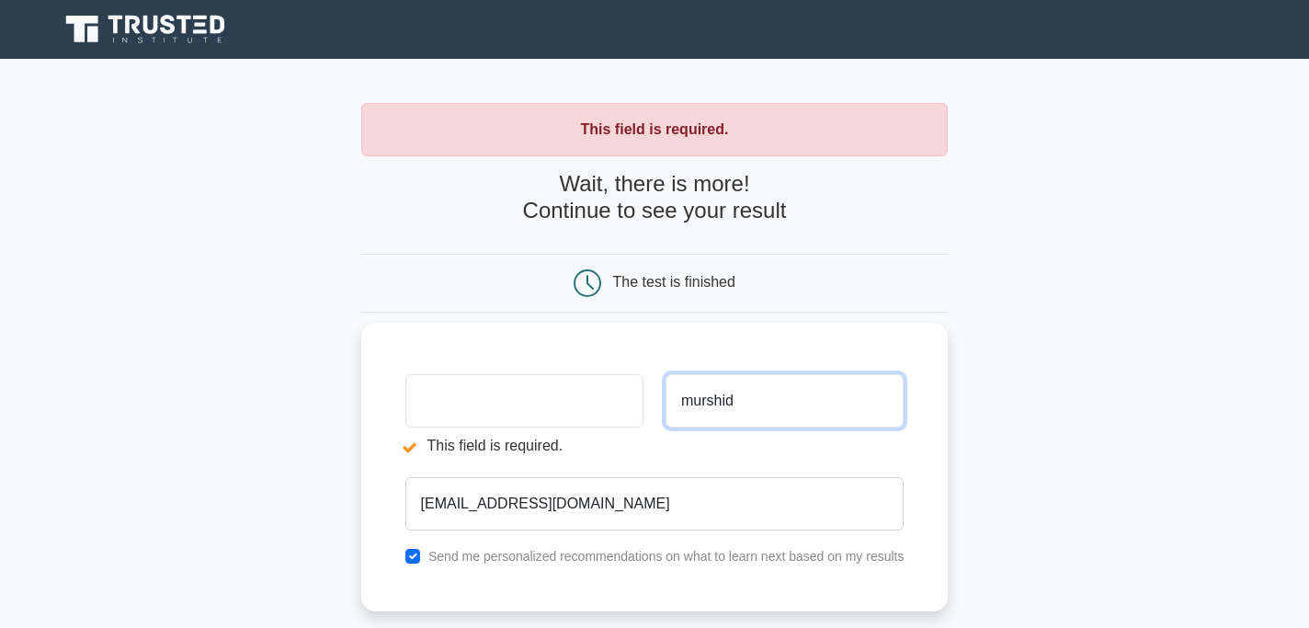
type input "murshid"
